Goal: Task Accomplishment & Management: Manage account settings

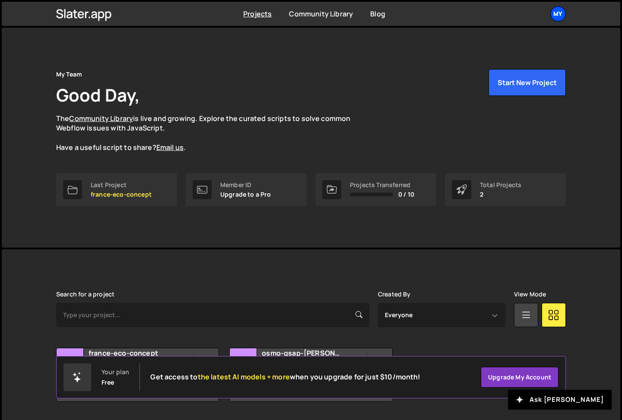
click at [560, 14] on div "My" at bounding box center [558, 14] width 16 height 16
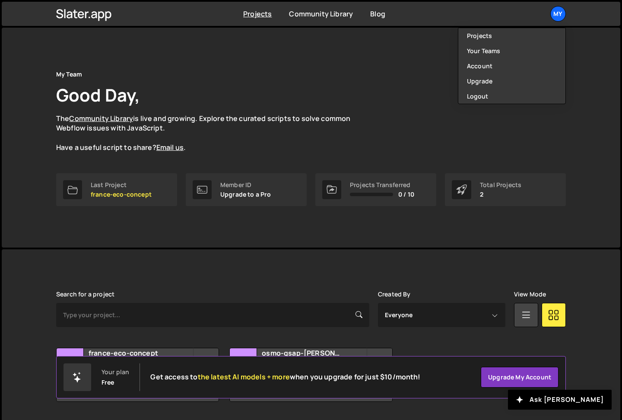
click at [307, 68] on div "My Team Good Day, The Community Library is live and growing. Explore the curate…" at bounding box center [310, 138] width 535 height 220
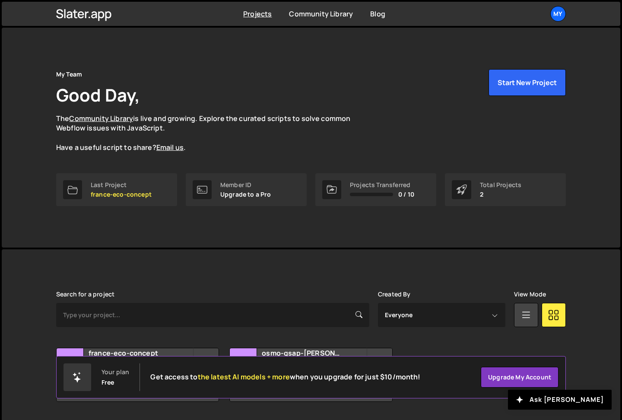
click at [264, 224] on div "My Team Good Day, The Community Library is live and growing. Explore the curate…" at bounding box center [310, 138] width 535 height 220
click at [401, 212] on div "My Team Good Day, The Community Library is live and growing. Explore the curate…" at bounding box center [310, 138] width 535 height 220
click at [404, 196] on span "0 / 10" at bounding box center [406, 194] width 16 height 7
click at [502, 184] on div "Total Projects" at bounding box center [500, 184] width 41 height 7
click at [558, 14] on div "My" at bounding box center [558, 14] width 16 height 16
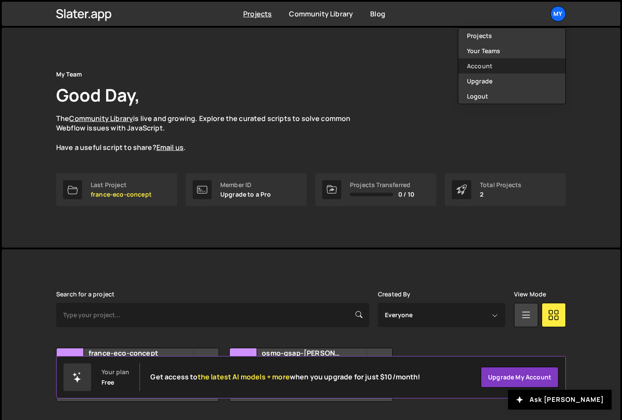
click at [494, 69] on link "Account" at bounding box center [511, 65] width 107 height 15
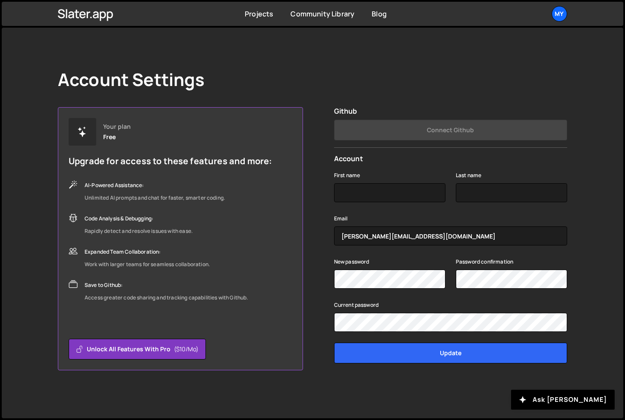
click at [382, 161] on h2 "Account" at bounding box center [450, 159] width 233 height 8
click at [372, 197] on input "First name" at bounding box center [389, 192] width 111 height 19
type input "[PERSON_NAME]"
click at [351, 49] on div "Account Settings Your plan Free Upgrade for access to these features and more: …" at bounding box center [312, 220] width 535 height 384
click at [485, 200] on input "Last name" at bounding box center [511, 192] width 111 height 19
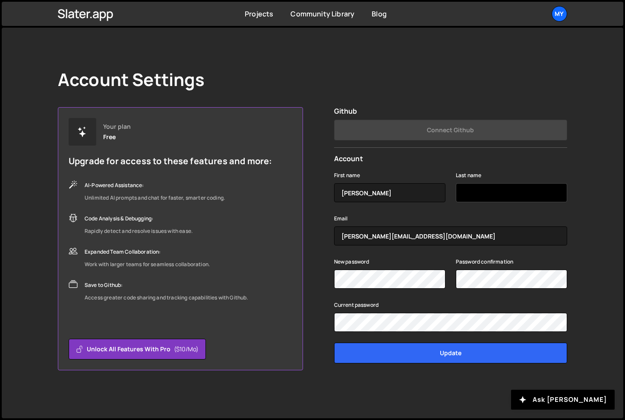
type input "Rosescu"
click at [460, 303] on div "Current password" at bounding box center [450, 315] width 233 height 32
click at [320, 289] on div "Your plan Free Upgrade for access to these features and more: AI-Powered Assist…" at bounding box center [313, 238] width 510 height 263
click at [326, 298] on div "Your plan Free Upgrade for access to these features and more: AI-Powered Assist…" at bounding box center [313, 238] width 510 height 263
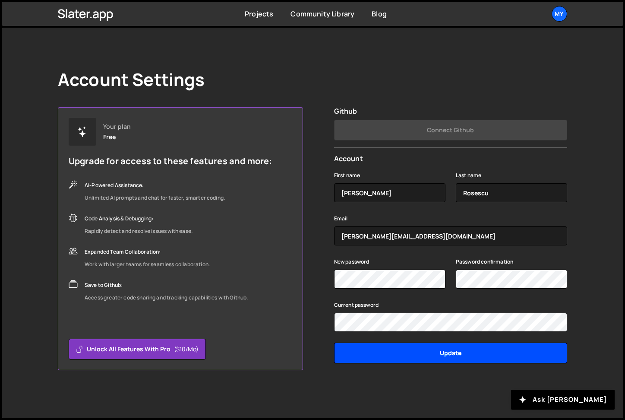
click at [398, 354] on input "Update" at bounding box center [450, 352] width 233 height 21
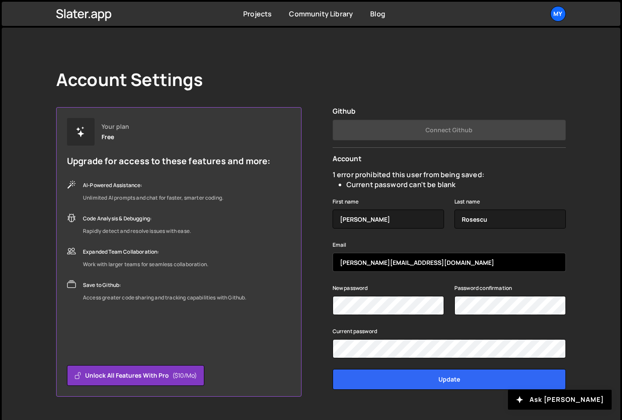
click at [418, 265] on input "[PERSON_NAME][EMAIL_ADDRESS][DOMAIN_NAME]" at bounding box center [449, 262] width 233 height 19
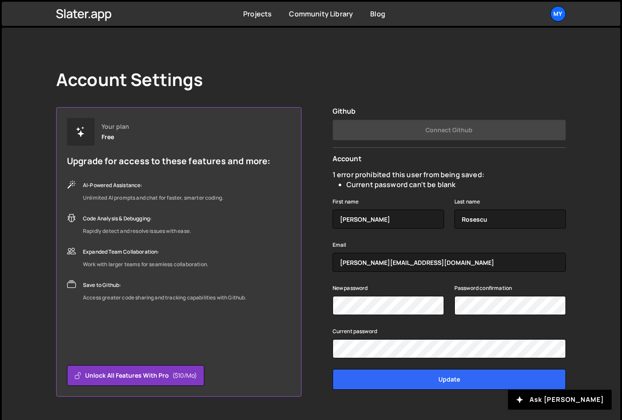
click at [314, 279] on div "Your plan Free Upgrade for access to these features and more: AI-Powered Assist…" at bounding box center [311, 251] width 510 height 289
click at [379, 317] on div "New password Password confirmation" at bounding box center [449, 303] width 233 height 43
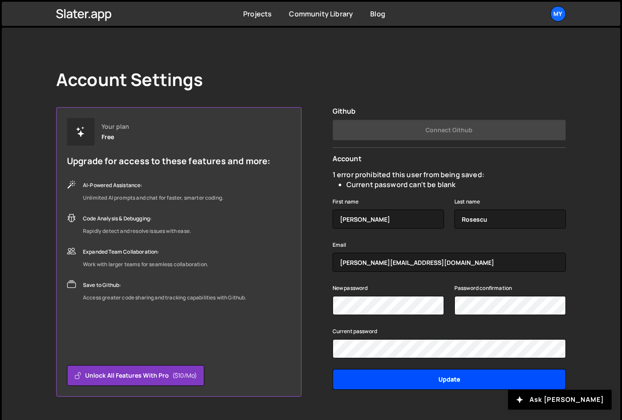
click at [439, 378] on input "Update" at bounding box center [449, 379] width 233 height 21
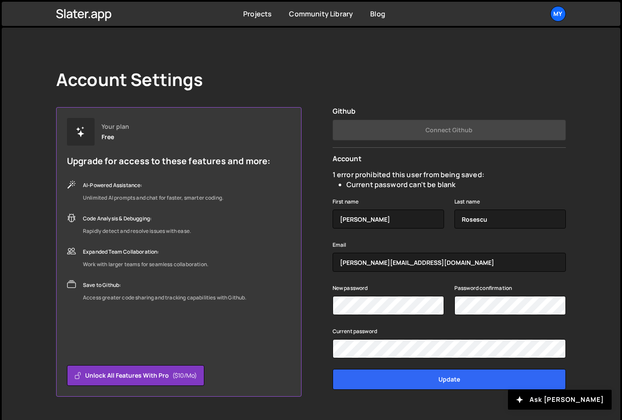
click at [422, 327] on div "Current password" at bounding box center [449, 332] width 233 height 13
click at [402, 286] on div "New password" at bounding box center [388, 298] width 111 height 32
click at [393, 193] on form "1 error prohibited this user from being saved: Current password can't be blank …" at bounding box center [449, 280] width 233 height 234
click at [403, 328] on div "Current password" at bounding box center [449, 332] width 233 height 13
click at [443, 35] on div "Account Settings Your plan Free Upgrade for access to these features and more: …" at bounding box center [310, 233] width 535 height 410
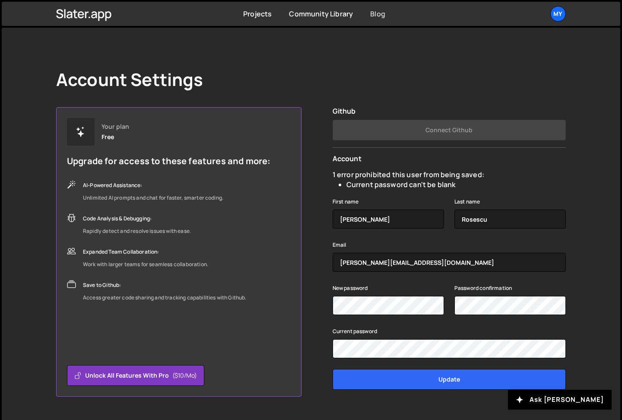
click at [380, 16] on link "Blog" at bounding box center [377, 14] width 15 height 10
click at [376, 11] on link "Blog" at bounding box center [377, 14] width 15 height 10
click at [321, 211] on div "Your plan Free Upgrade for access to these features and more: AI-Powered Assist…" at bounding box center [311, 251] width 510 height 289
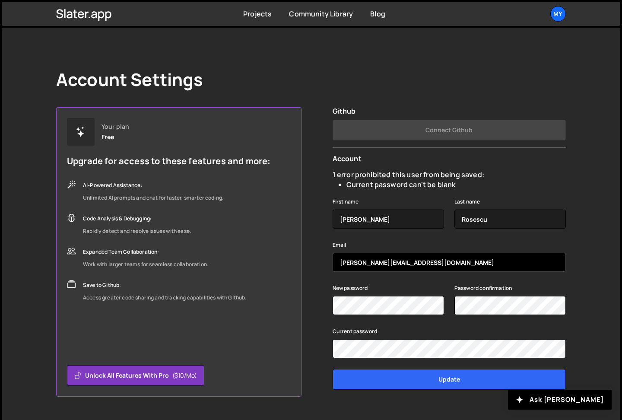
click at [427, 262] on input "[PERSON_NAME][EMAIL_ADDRESS][DOMAIN_NAME]" at bounding box center [449, 262] width 233 height 19
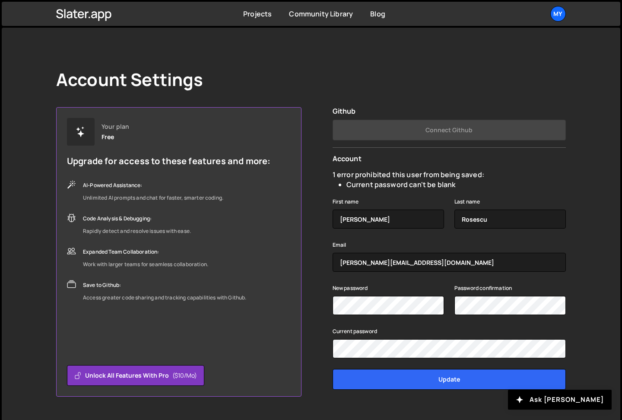
click at [475, 327] on div "Current password" at bounding box center [449, 332] width 233 height 13
click at [559, 11] on div "My" at bounding box center [558, 14] width 16 height 16
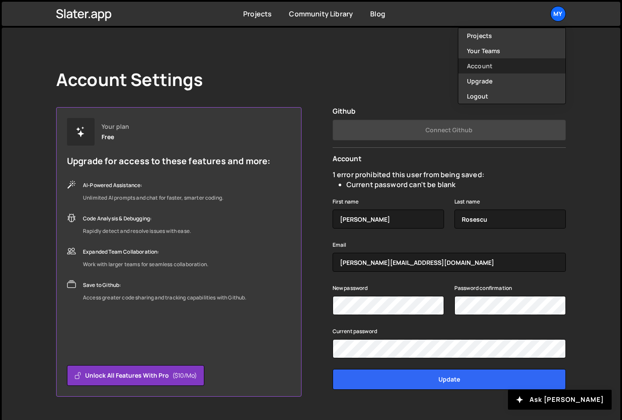
click at [509, 67] on link "Account" at bounding box center [511, 65] width 107 height 15
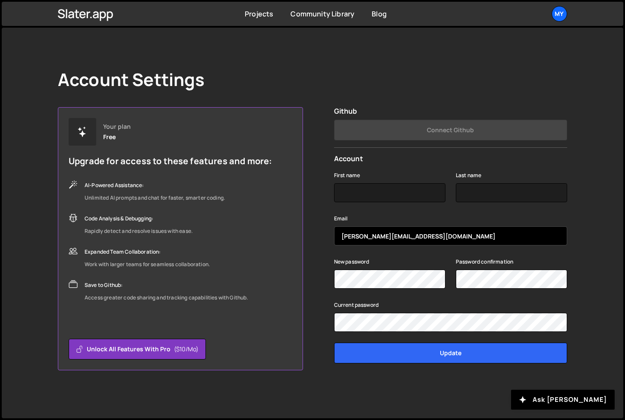
click at [427, 242] on input "[PERSON_NAME][EMAIL_ADDRESS][DOMAIN_NAME]" at bounding box center [450, 235] width 233 height 19
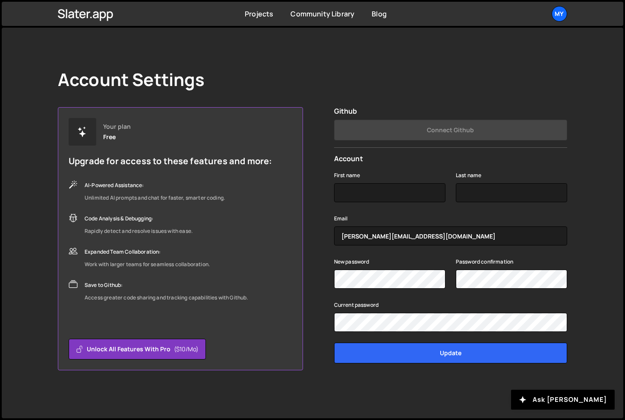
click at [320, 179] on div "Your plan Free Upgrade for access to these features and more: AI-Powered Assist…" at bounding box center [313, 238] width 510 height 263
click at [35, 239] on div "Account Settings Your plan Free Upgrade for access to these features and more: …" at bounding box center [313, 223] width 622 height 390
